Goal: Information Seeking & Learning: Find contact information

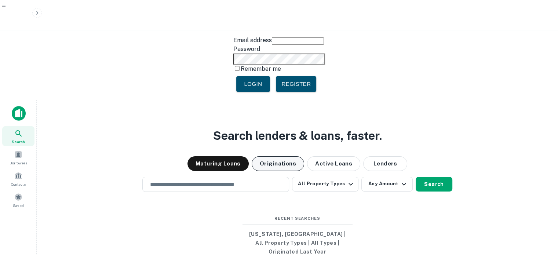
click at [284, 156] on button "Originations" at bounding box center [278, 163] width 52 height 15
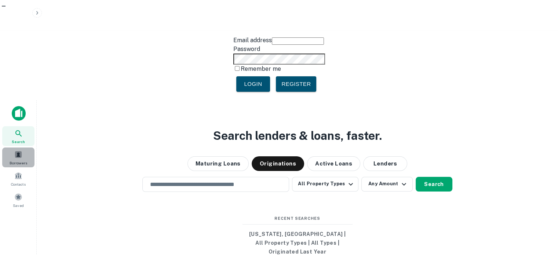
click at [23, 147] on div "Borrowers" at bounding box center [18, 157] width 32 height 20
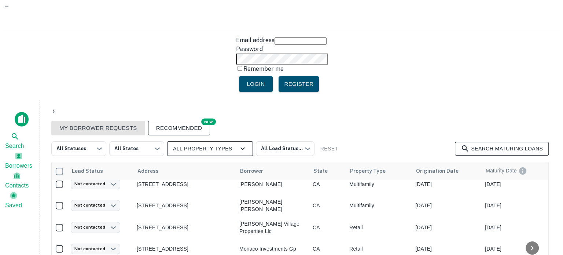
scroll to position [2, 0]
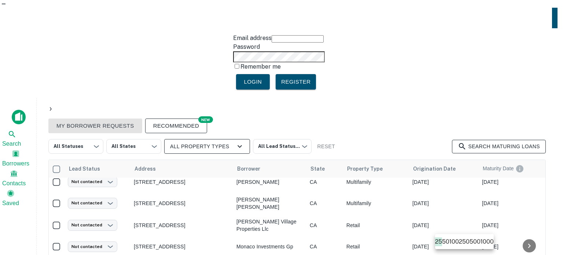
click at [469, 245] on body "Email address Password Remember me Login Register Search Borrowers Contacts Sav…" at bounding box center [281, 125] width 563 height 255
click at [492, 242] on li "1000" at bounding box center [487, 241] width 13 height 9
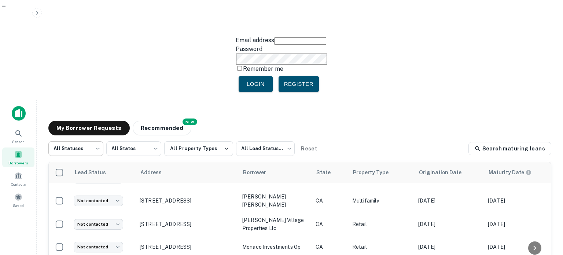
click at [90, 50] on body "Email address Password Remember me Login Register Search Borrowers Contacts Sav…" at bounding box center [281, 127] width 563 height 255
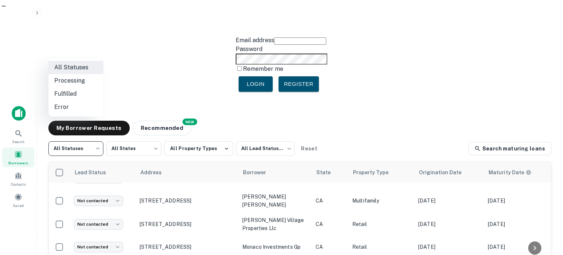
click at [112, 50] on div at bounding box center [281, 127] width 563 height 255
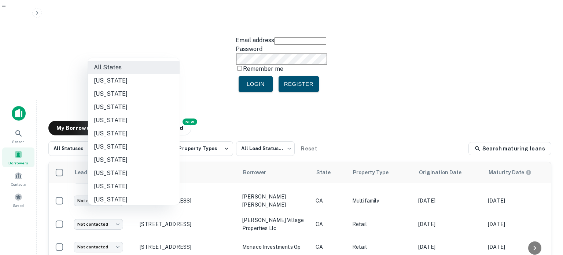
click at [129, 52] on body "Email address Password Remember me Login Register Search Borrowers Contacts Sav…" at bounding box center [281, 127] width 563 height 255
click at [194, 50] on div at bounding box center [281, 127] width 563 height 255
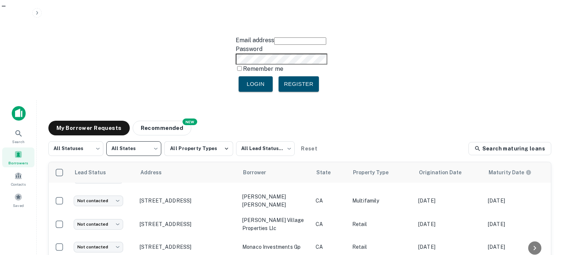
click at [194, 141] on button "All Property Types" at bounding box center [198, 148] width 69 height 15
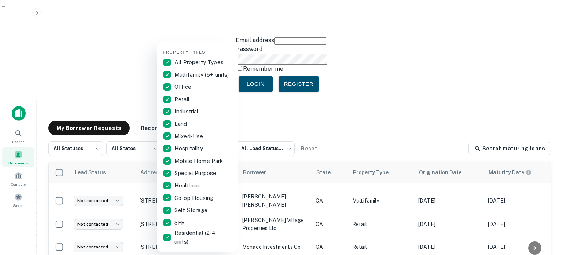
click at [260, 51] on div at bounding box center [281, 127] width 563 height 255
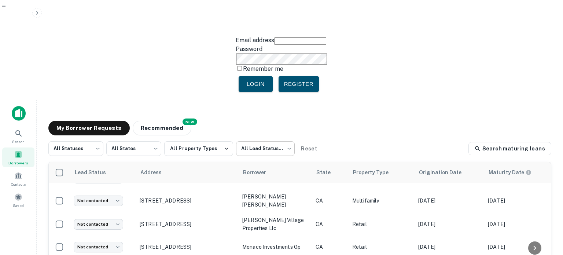
click at [256, 50] on body "Email address Password Remember me Login Register Search Borrowers Contacts Sav…" at bounding box center [281, 127] width 563 height 255
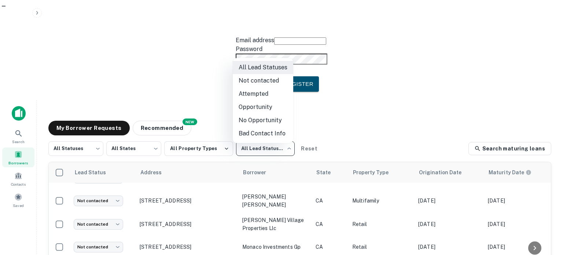
drag, startPoint x: 342, startPoint y: 44, endPoint x: 282, endPoint y: 55, distance: 61.6
click at [342, 44] on div at bounding box center [281, 127] width 563 height 255
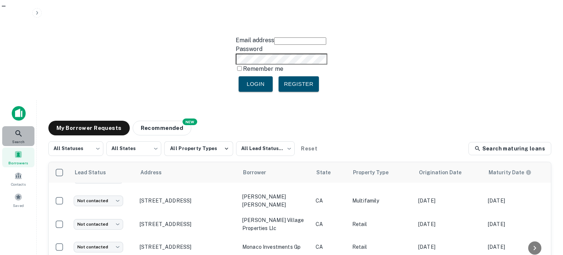
click at [19, 129] on icon at bounding box center [18, 133] width 9 height 9
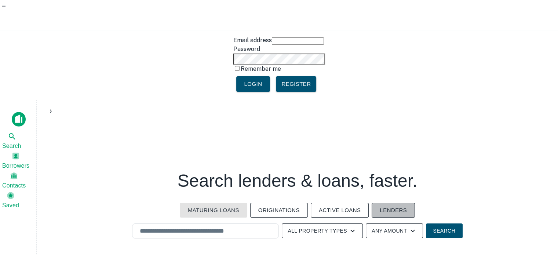
click at [387, 203] on button "Lenders" at bounding box center [393, 210] width 43 height 15
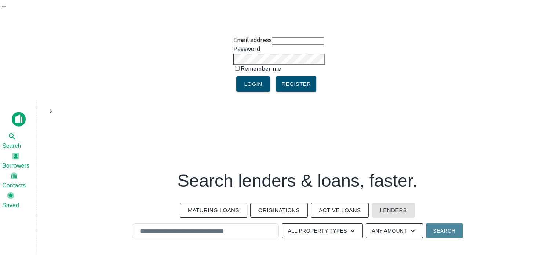
click at [448, 223] on button "Search" at bounding box center [444, 230] width 37 height 15
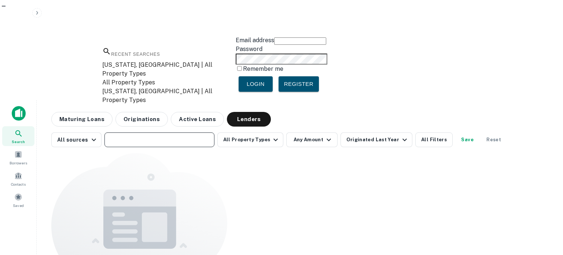
click at [156, 135] on input "text" at bounding box center [159, 140] width 105 height 10
paste input "**********"
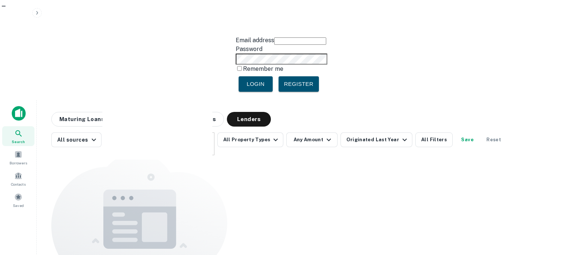
scroll to position [0, 5]
type input "**********"
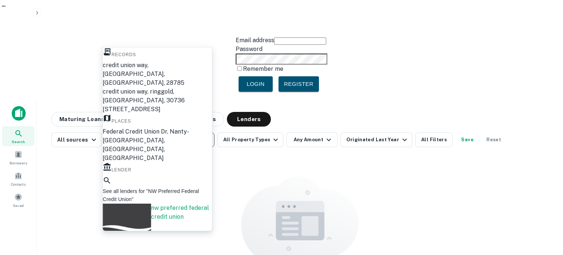
scroll to position [0, 0]
click at [151, 215] on div "nw preferred federal credit union" at bounding box center [181, 228] width 61 height 48
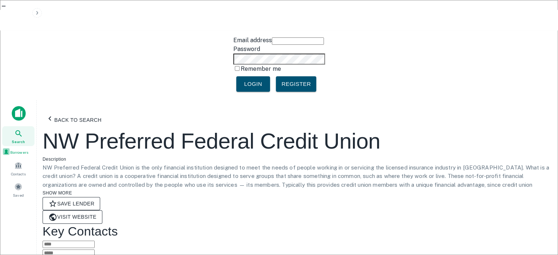
click at [10, 147] on span at bounding box center [6, 151] width 8 height 8
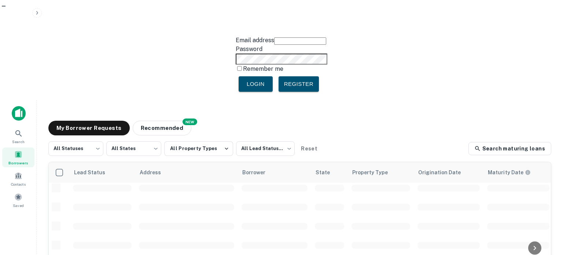
scroll to position [82, 0]
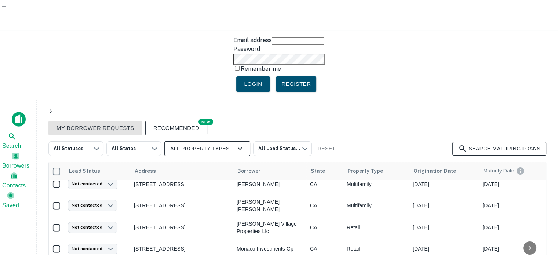
click at [20, 112] on img at bounding box center [19, 119] width 14 height 15
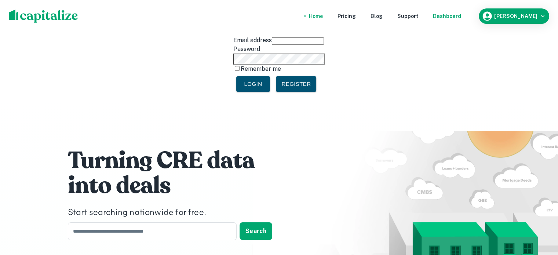
click at [450, 12] on div "Dashboard" at bounding box center [447, 16] width 28 height 8
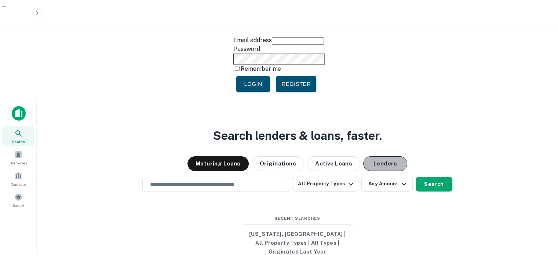
click at [382, 156] on button "Lenders" at bounding box center [385, 163] width 44 height 15
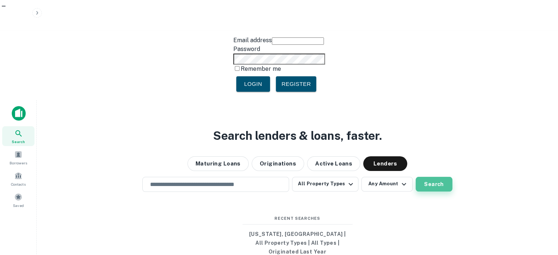
click at [436, 177] on button "Search" at bounding box center [434, 184] width 37 height 15
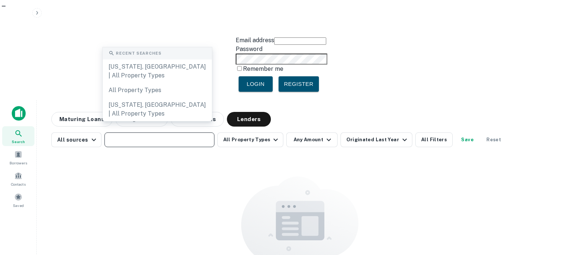
click at [175, 135] on input "text" at bounding box center [159, 140] width 105 height 10
paste input "**********"
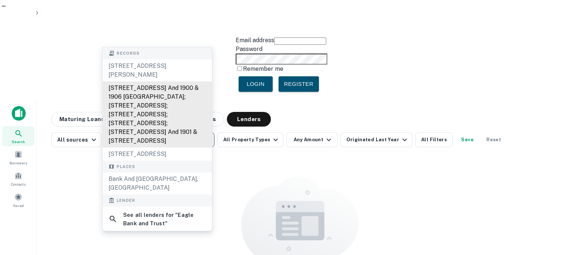
type input "**********"
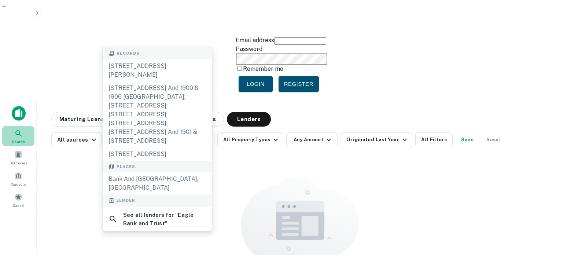
click at [19, 129] on icon at bounding box center [18, 133] width 9 height 9
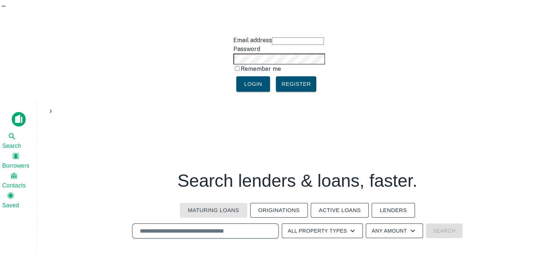
click at [211, 227] on input "text" at bounding box center [205, 231] width 140 height 8
paste input "**********"
type input "**********"
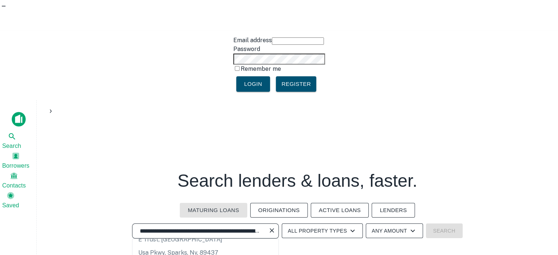
scroll to position [73, 0]
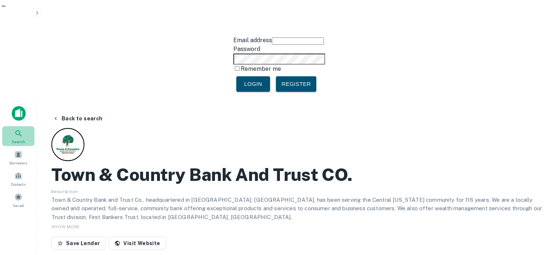
click at [23, 139] on span "Search" at bounding box center [19, 142] width 14 height 6
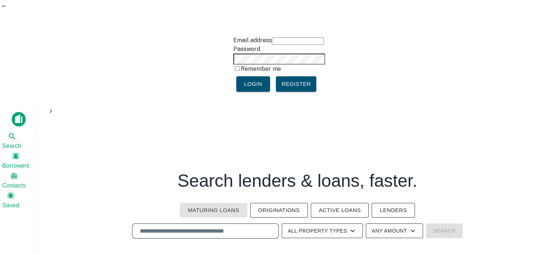
click at [148, 227] on input "text" at bounding box center [205, 231] width 140 height 8
paste input "**********"
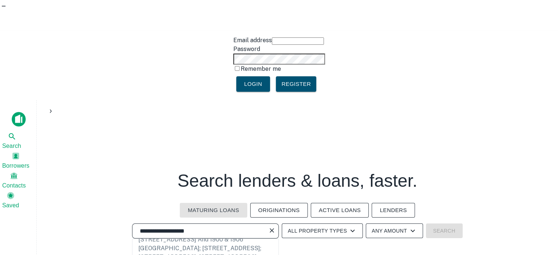
scroll to position [73, 0]
type input "**********"
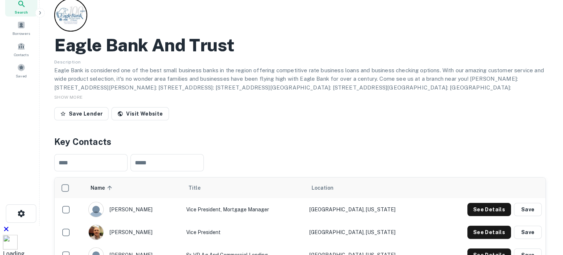
scroll to position [147, 0]
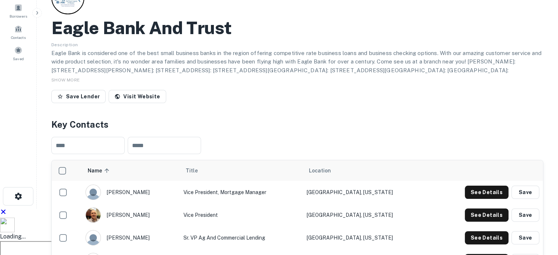
drag, startPoint x: 111, startPoint y: 138, endPoint x: 180, endPoint y: 143, distance: 69.5
click at [180, 226] on td "[PERSON_NAME]" at bounding box center [131, 237] width 98 height 23
click at [486, 186] on button "See Details" at bounding box center [487, 192] width 44 height 13
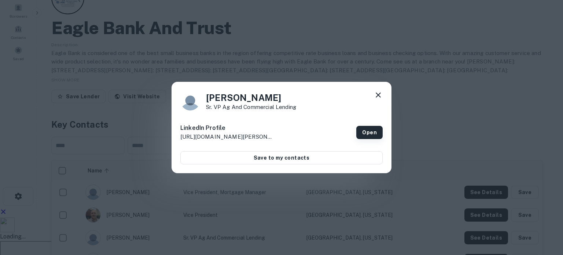
click at [371, 130] on link "Open" at bounding box center [370, 132] width 26 height 13
